Goal: Communication & Community: Ask a question

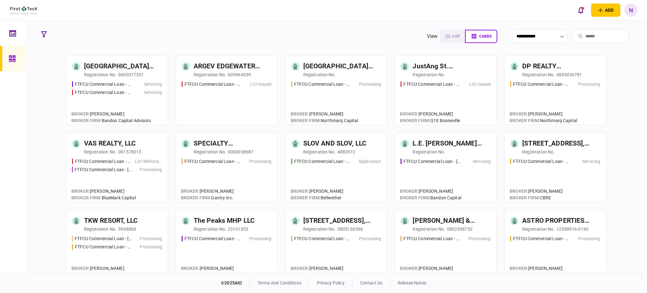
click at [345, 146] on div "SLOV AND SLOV, LLC" at bounding box center [334, 143] width 63 height 10
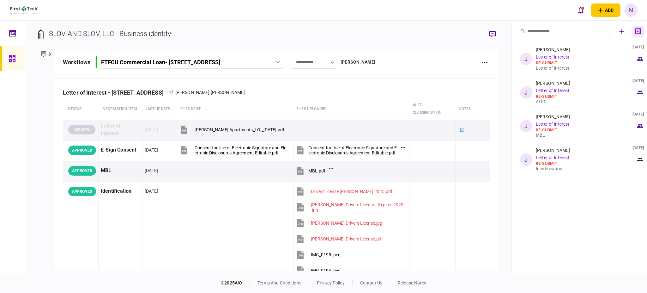
click at [639, 34] on icon "button" at bounding box center [639, 31] width 6 height 6
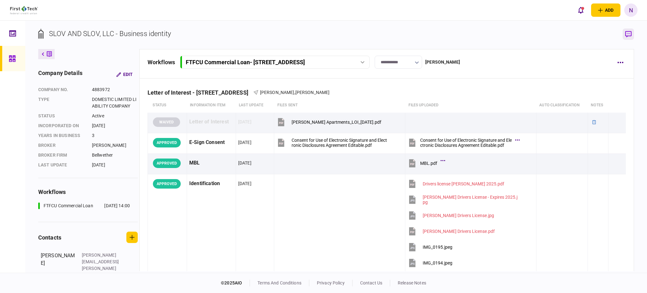
click at [629, 33] on icon "button" at bounding box center [629, 34] width 6 height 7
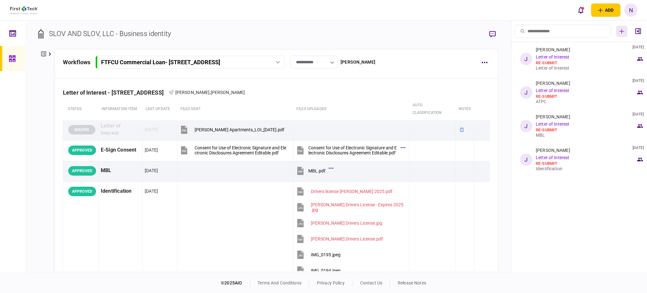
click at [620, 32] on icon "button" at bounding box center [622, 31] width 5 height 5
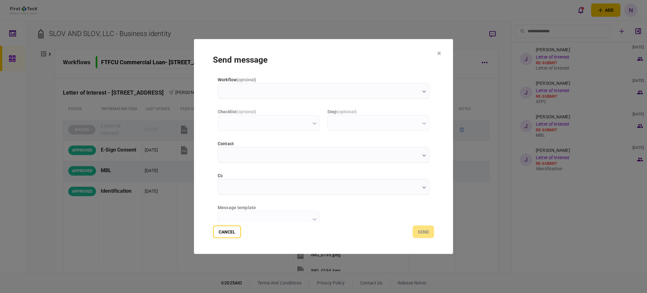
click at [422, 157] on button "button" at bounding box center [424, 155] width 4 height 5
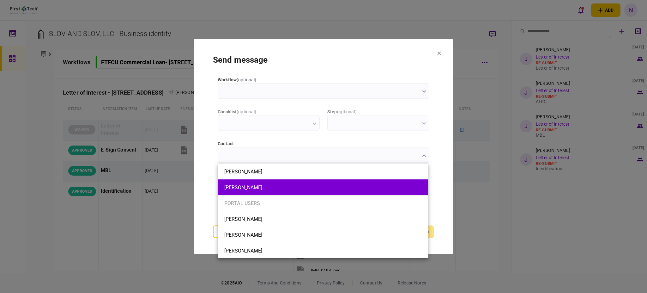
click at [271, 185] on button "[PERSON_NAME]" at bounding box center [323, 187] width 198 height 6
type input "**********"
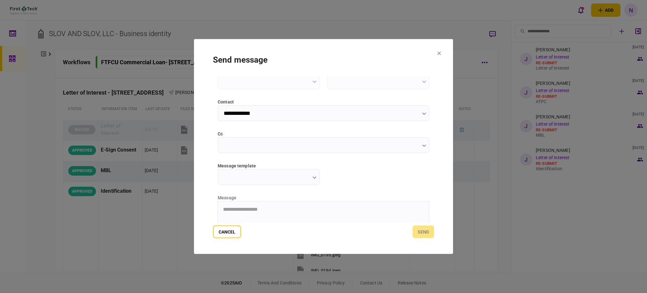
scroll to position [42, 0]
click at [313, 178] on icon "button" at bounding box center [315, 177] width 4 height 3
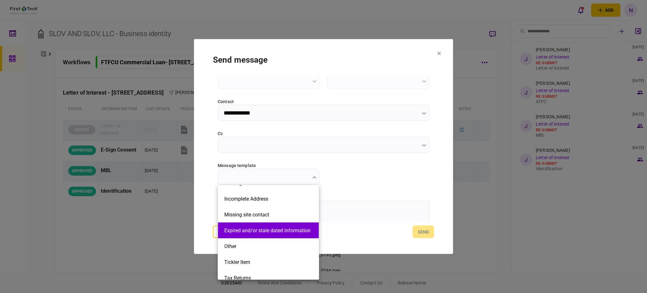
scroll to position [126, 0]
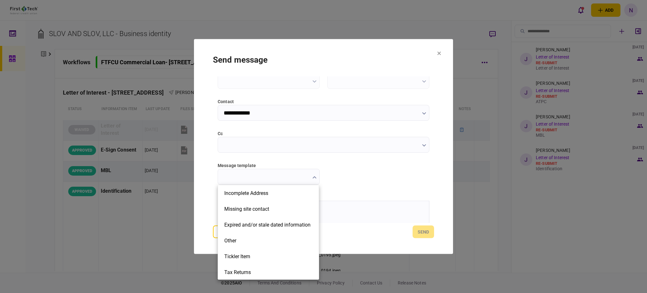
click at [363, 174] on div at bounding box center [323, 146] width 647 height 293
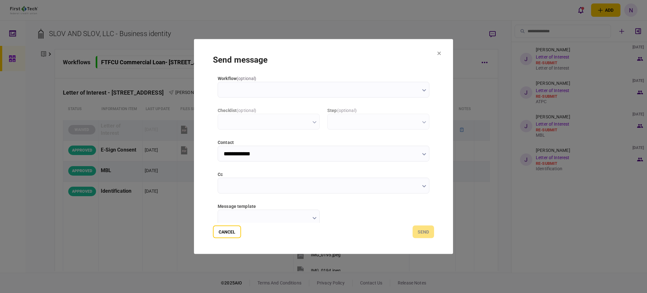
scroll to position [0, 0]
click at [437, 54] on section "**********" at bounding box center [323, 146] width 259 height 215
click at [441, 55] on section "**********" at bounding box center [323, 146] width 259 height 215
click at [437, 54] on icon at bounding box center [439, 54] width 4 height 4
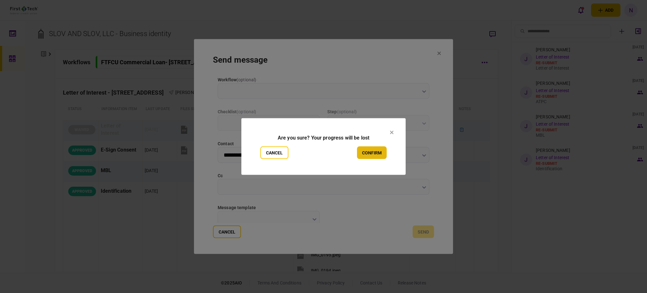
click at [380, 155] on button "confirm" at bounding box center [372, 152] width 30 height 13
